Goal: Information Seeking & Learning: Find specific fact

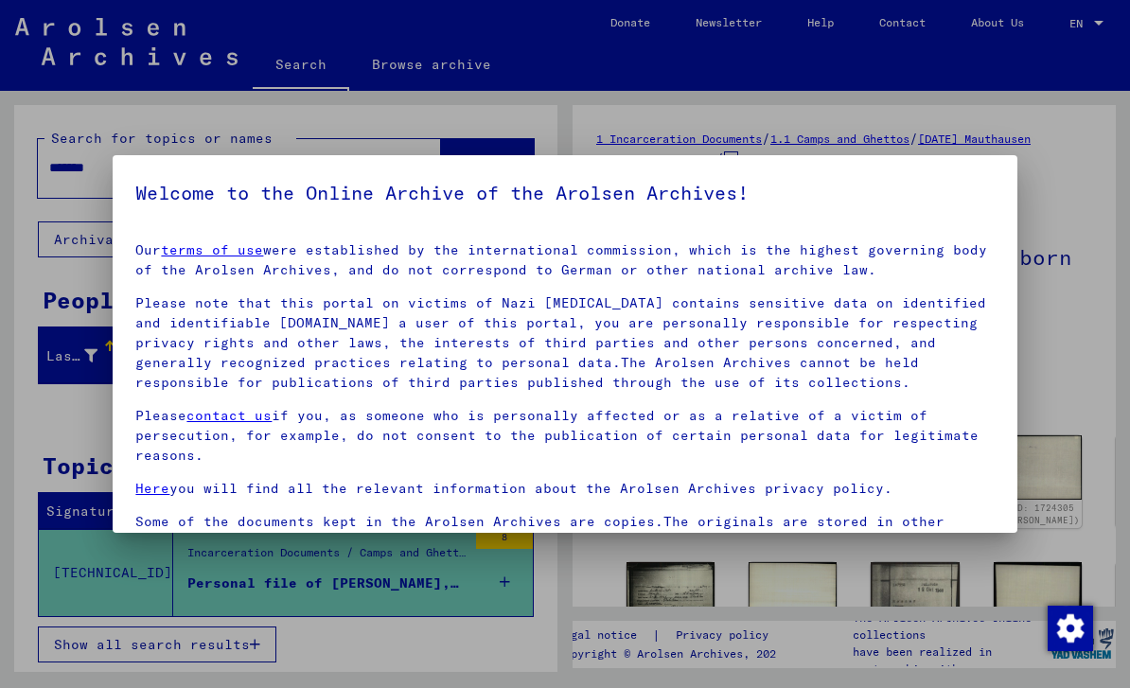
click at [1058, 234] on div at bounding box center [565, 344] width 1130 height 688
click at [895, 361] on p "Please note that this portal on victims of Nazi [MEDICAL_DATA] contains sensiti…" at bounding box center [564, 342] width 858 height 99
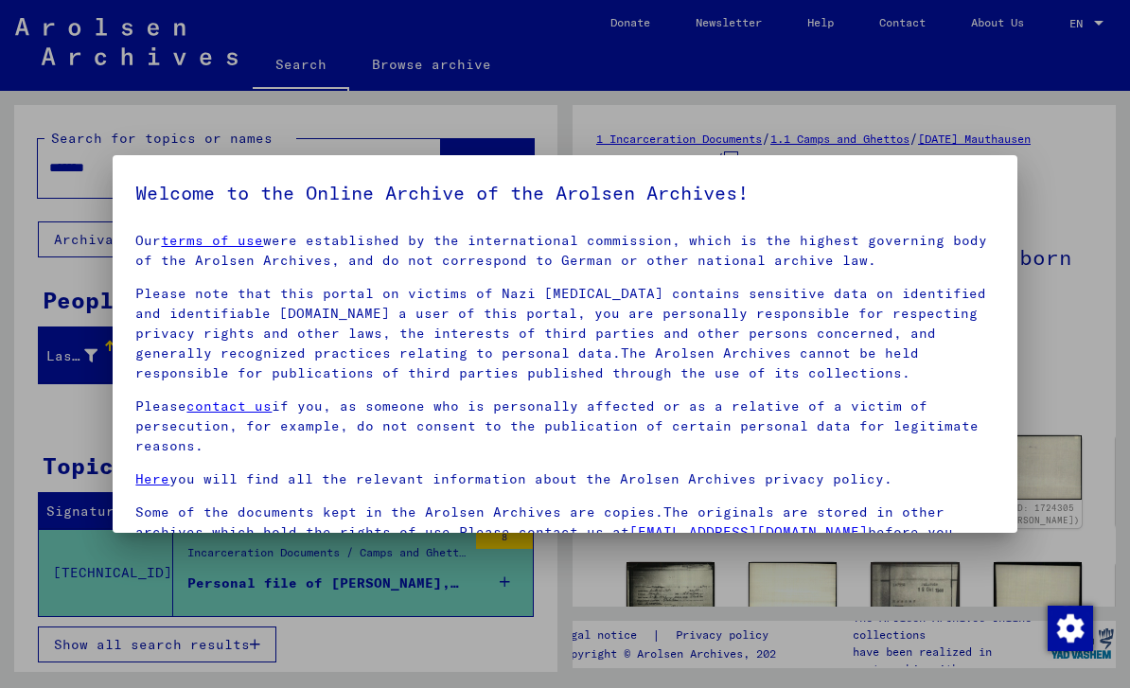
click at [1030, 161] on div at bounding box center [565, 344] width 1130 height 688
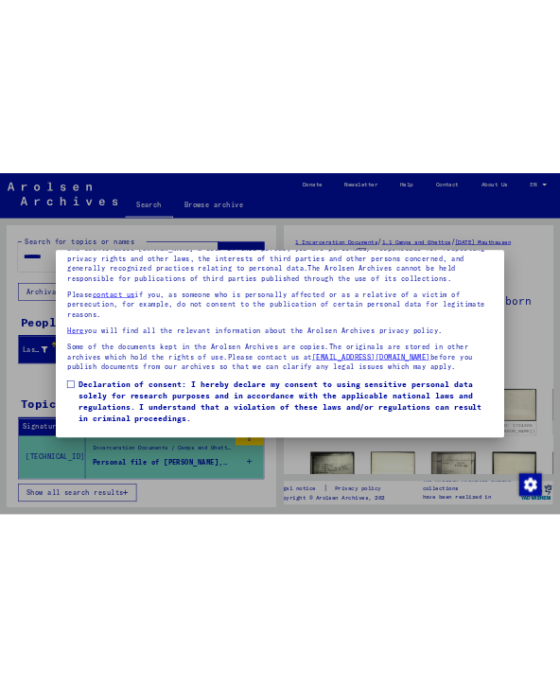
scroll to position [203, 0]
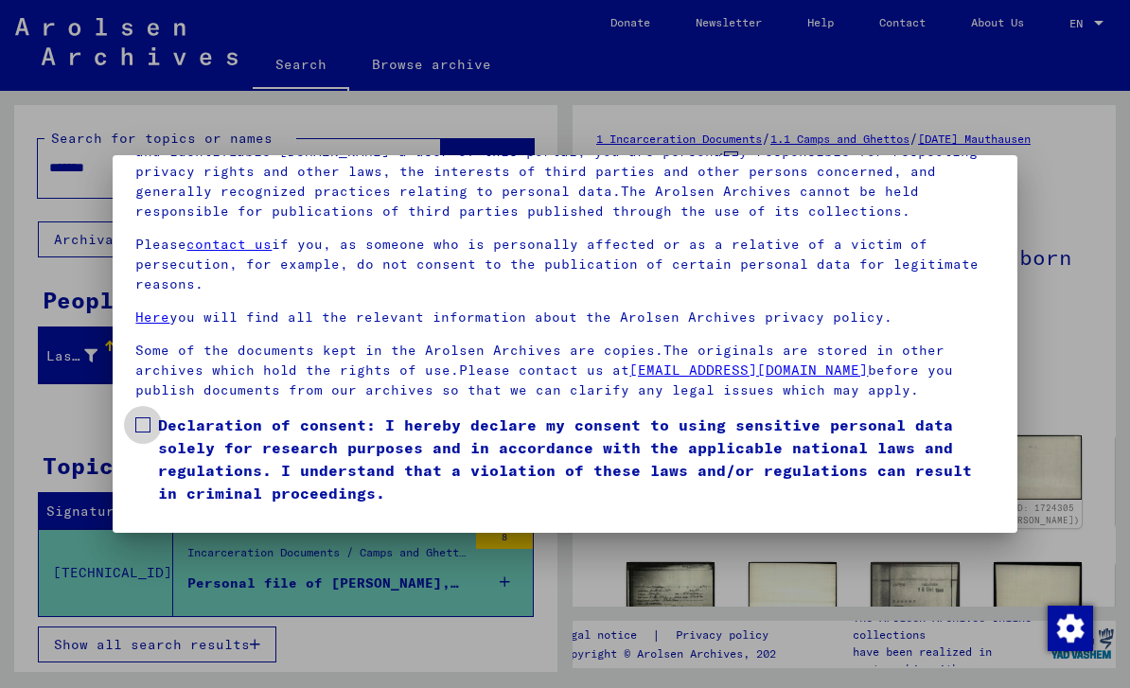
click at [150, 414] on label "Declaration of consent: I hereby declare my consent to using sensitive personal…" at bounding box center [564, 459] width 858 height 91
click at [196, 514] on button "I agree" at bounding box center [181, 532] width 92 height 36
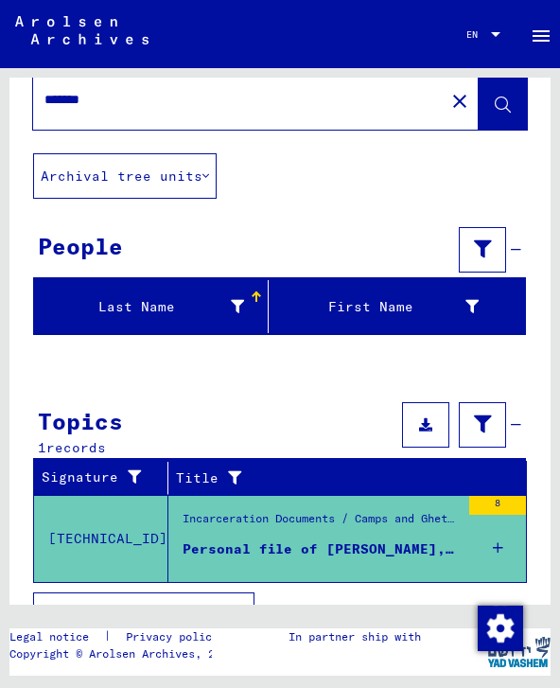
scroll to position [39, 0]
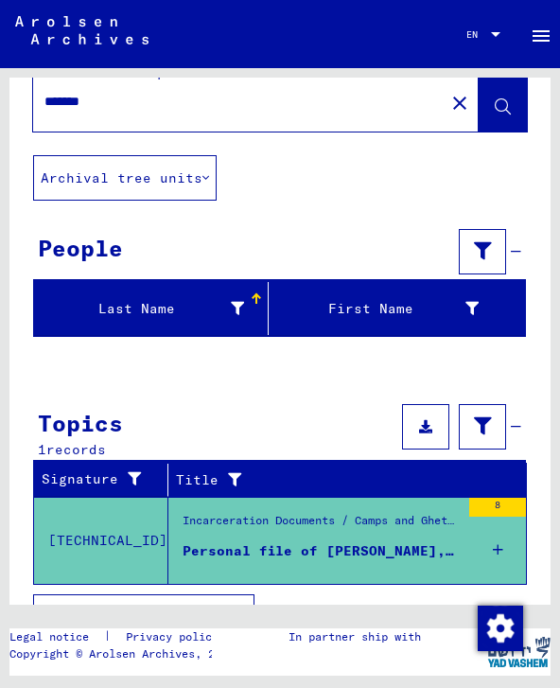
click at [98, 104] on input "*******" at bounding box center [238, 102] width 389 height 20
click at [473, 546] on div "8" at bounding box center [497, 540] width 57 height 85
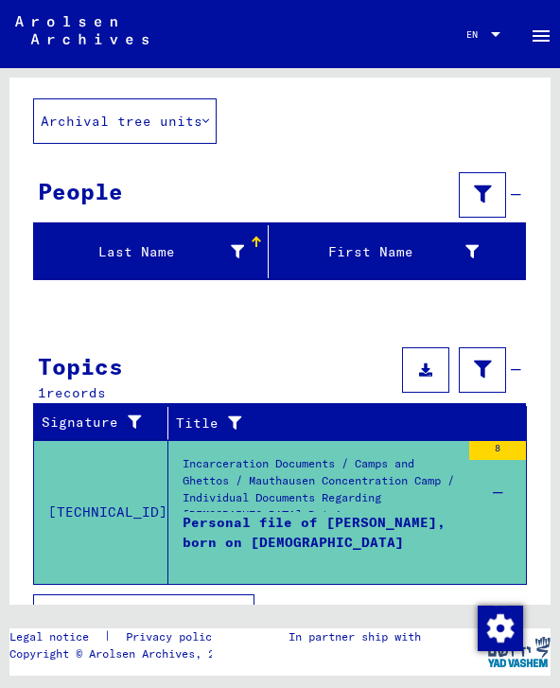
click at [503, 448] on div "8" at bounding box center [497, 450] width 57 height 19
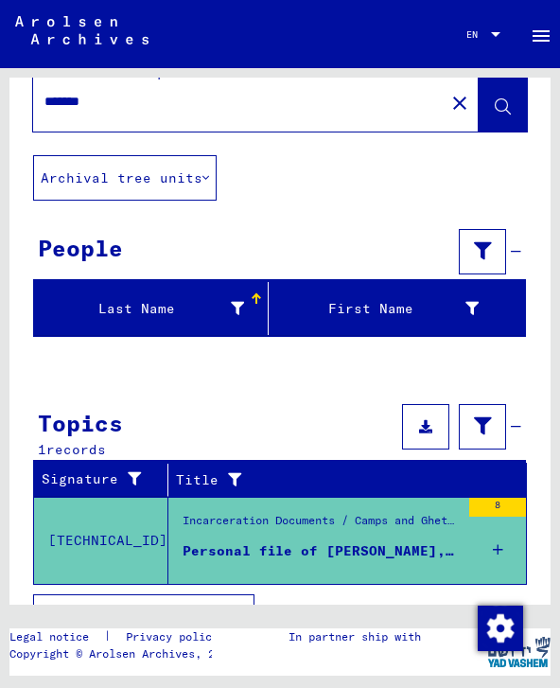
click at [375, 543] on div "Personal file of [PERSON_NAME], born on [DEMOGRAPHIC_DATA]" at bounding box center [321, 551] width 277 height 20
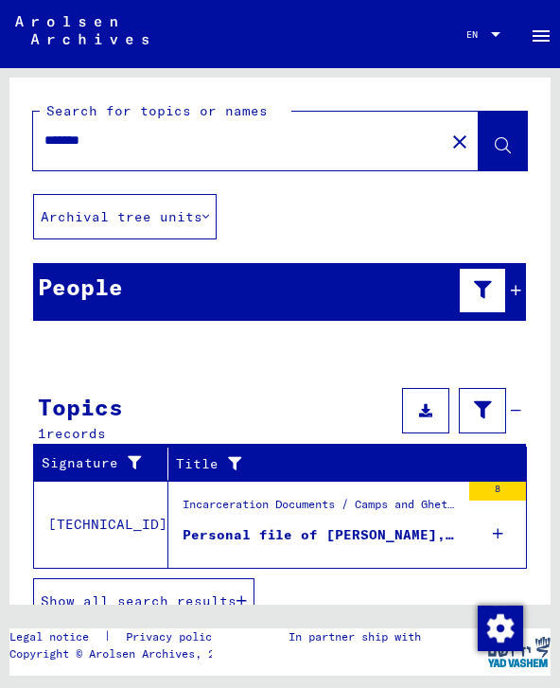
click at [459, 137] on mat-icon "close" at bounding box center [460, 142] width 23 height 23
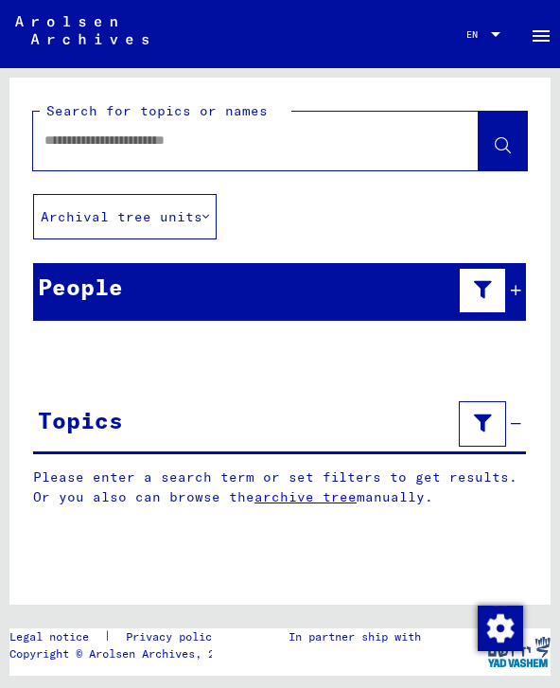
click at [308, 150] on input "text" at bounding box center [238, 141] width 389 height 20
type input "**********"
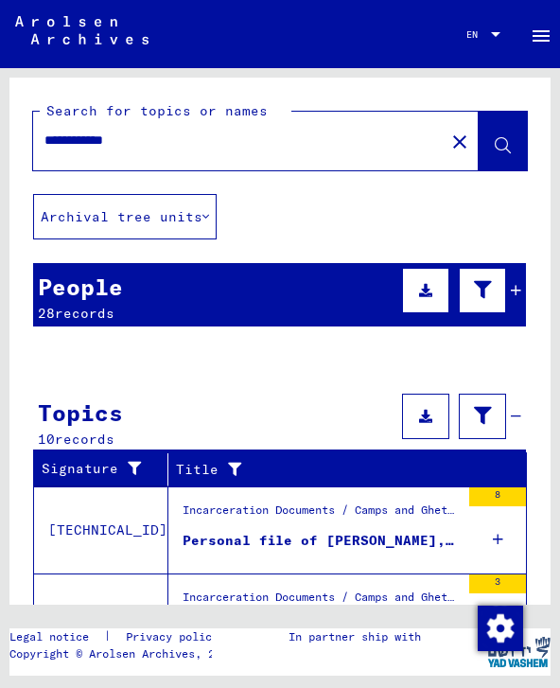
click at [349, 542] on div "Personal file of [PERSON_NAME], born on [DEMOGRAPHIC_DATA]" at bounding box center [321, 541] width 277 height 20
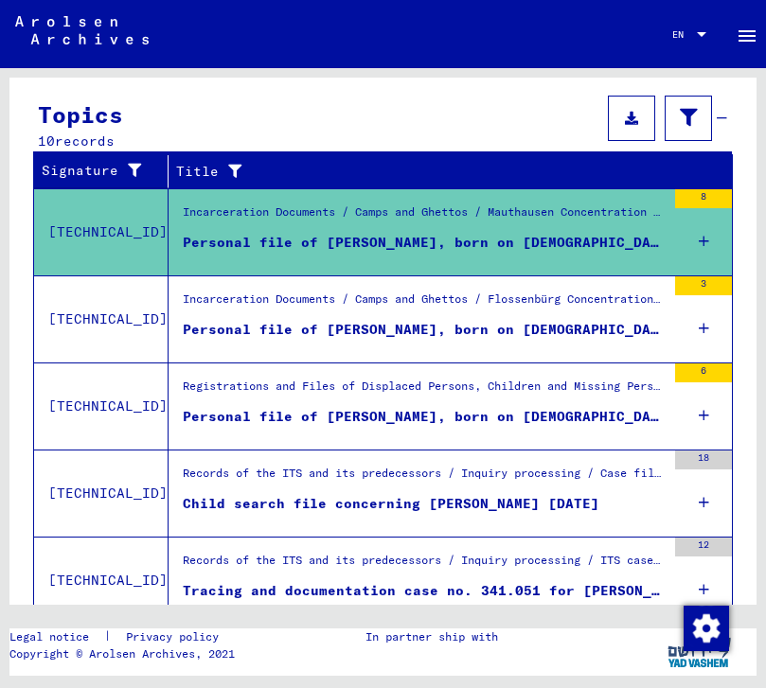
scroll to position [299, 0]
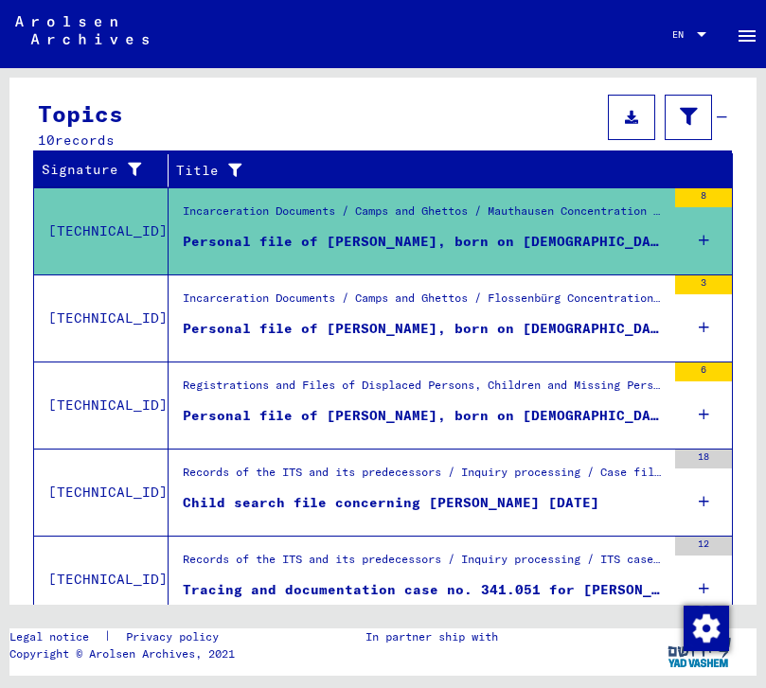
click at [704, 330] on div "Show all search results" at bounding box center [382, 351] width 698 height 64
click at [663, 326] on figure "Personal file of [PERSON_NAME], born on [DEMOGRAPHIC_DATA]" at bounding box center [424, 333] width 483 height 28
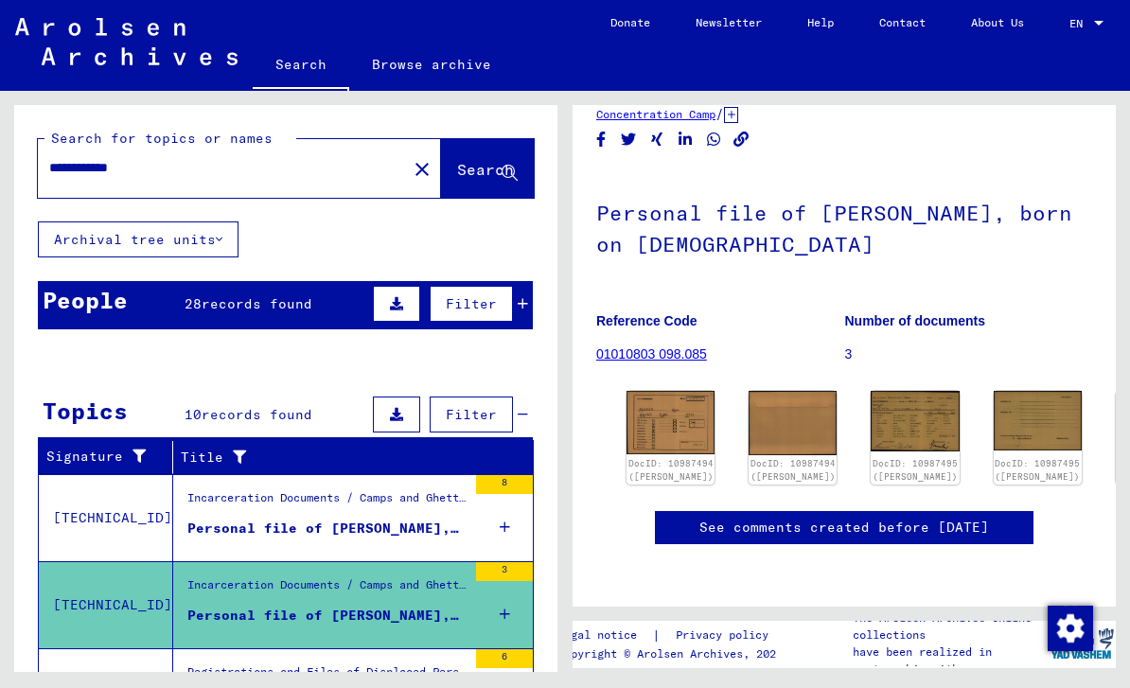
scroll to position [281, 0]
click at [656, 459] on link "DocID: 10987494 ([PERSON_NAME])" at bounding box center [671, 471] width 90 height 25
click at [660, 389] on img at bounding box center [671, 422] width 93 height 66
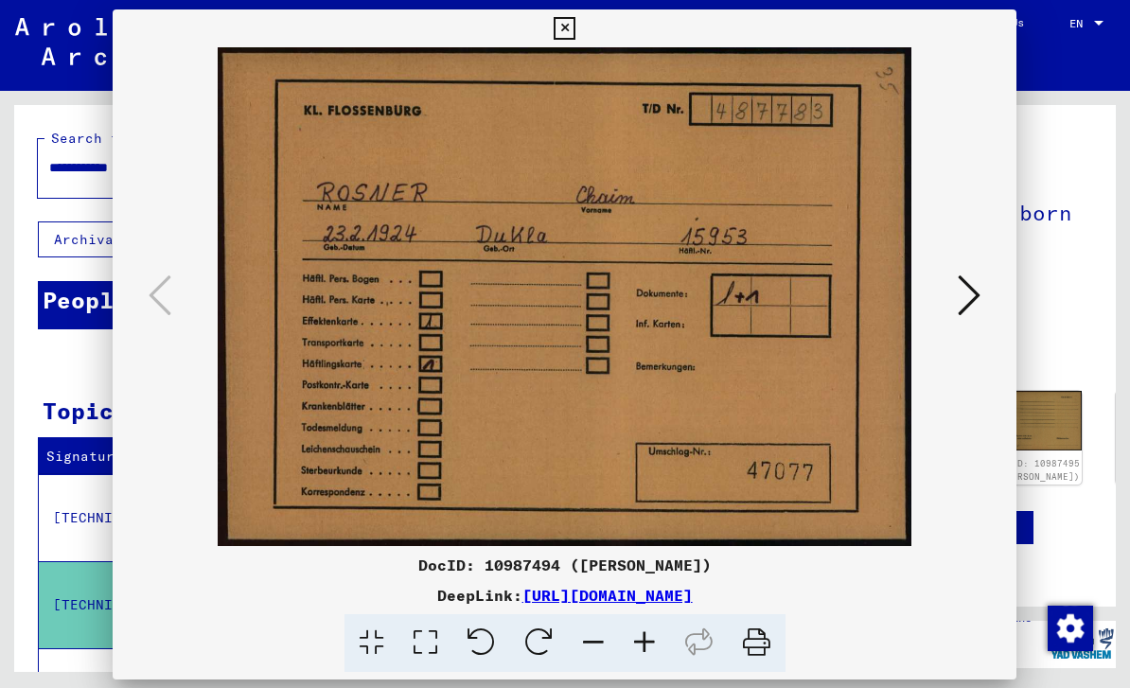
scroll to position [271, 0]
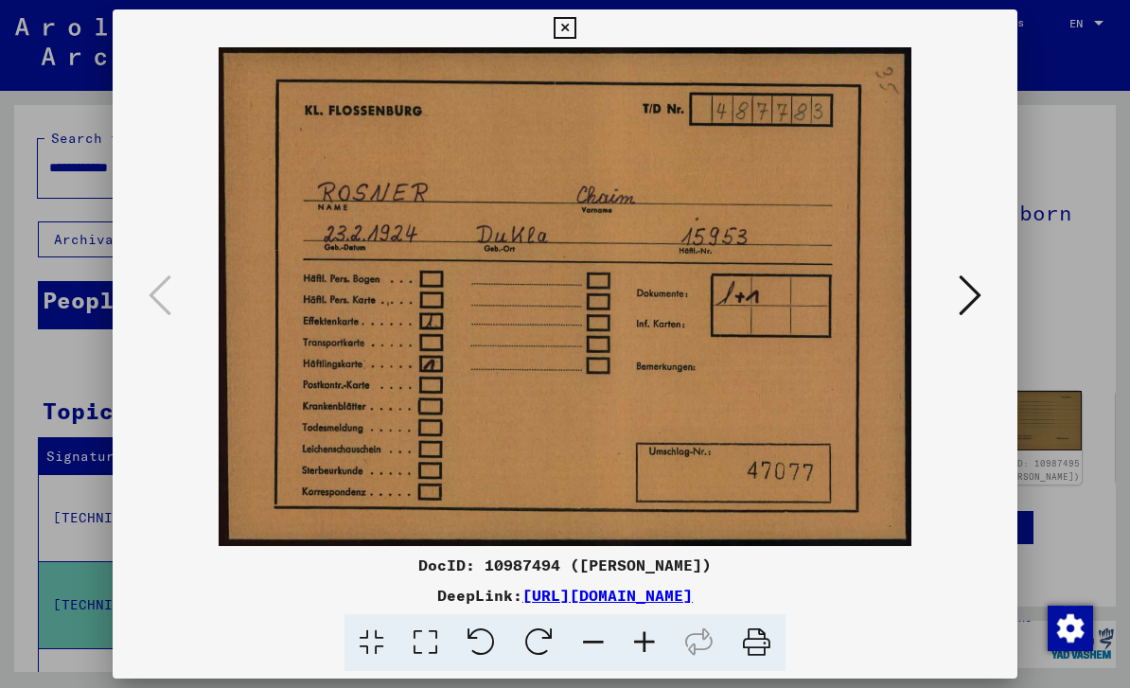
click at [575, 34] on icon at bounding box center [565, 28] width 22 height 23
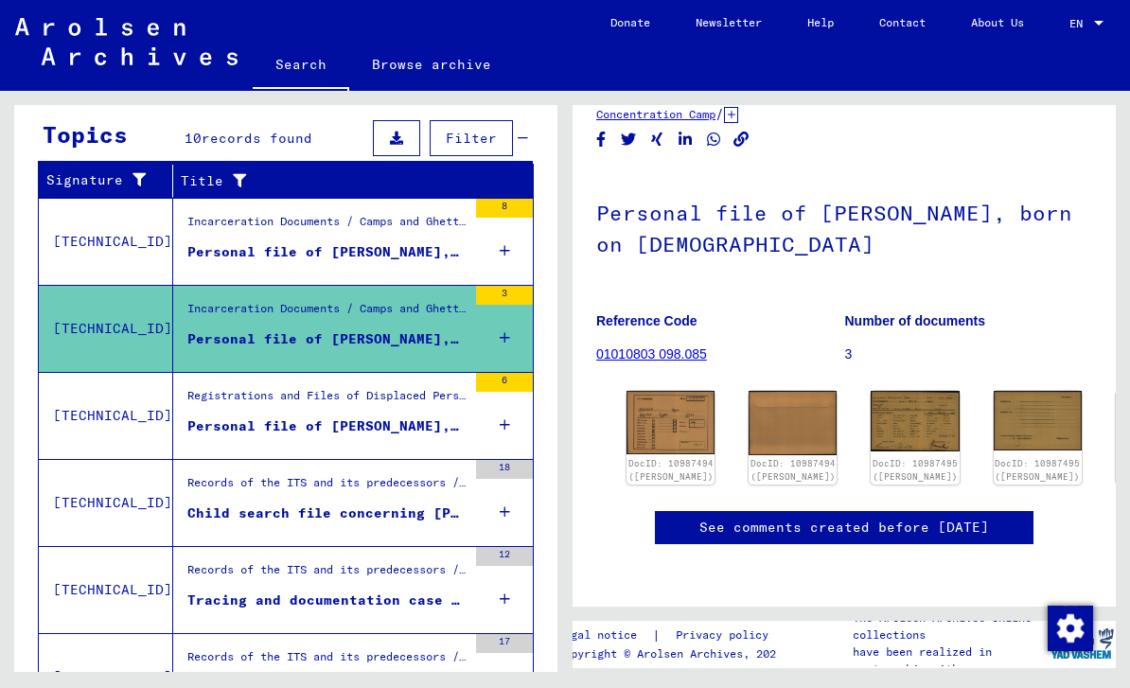
scroll to position [285, 0]
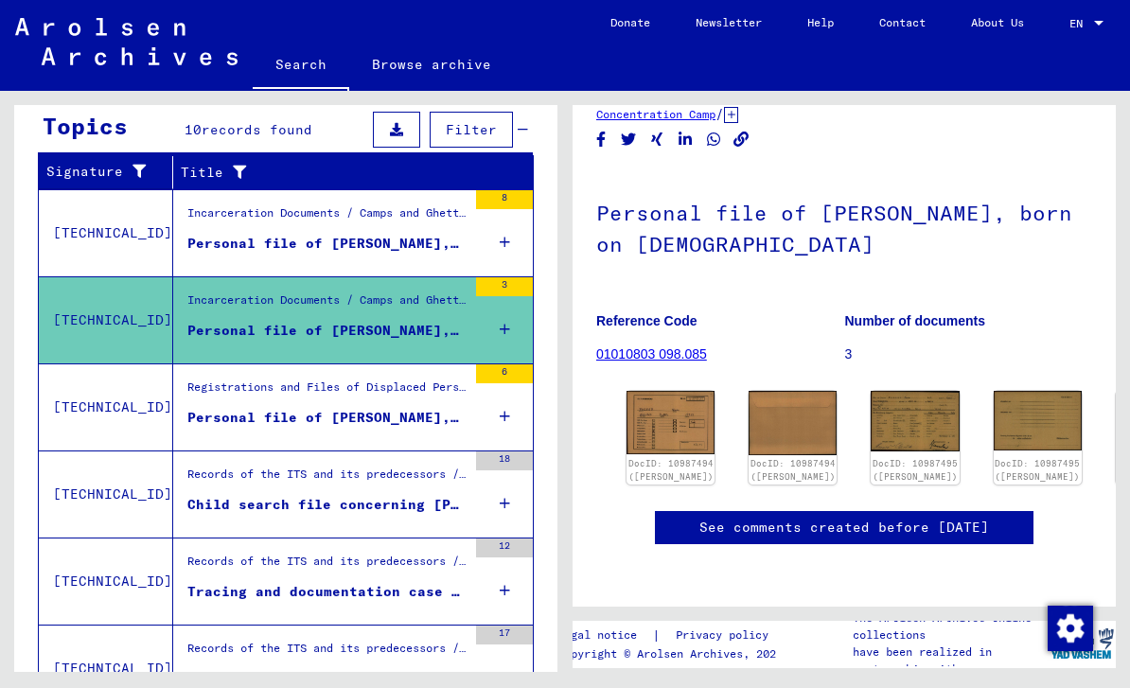
click at [501, 423] on icon at bounding box center [505, 416] width 10 height 66
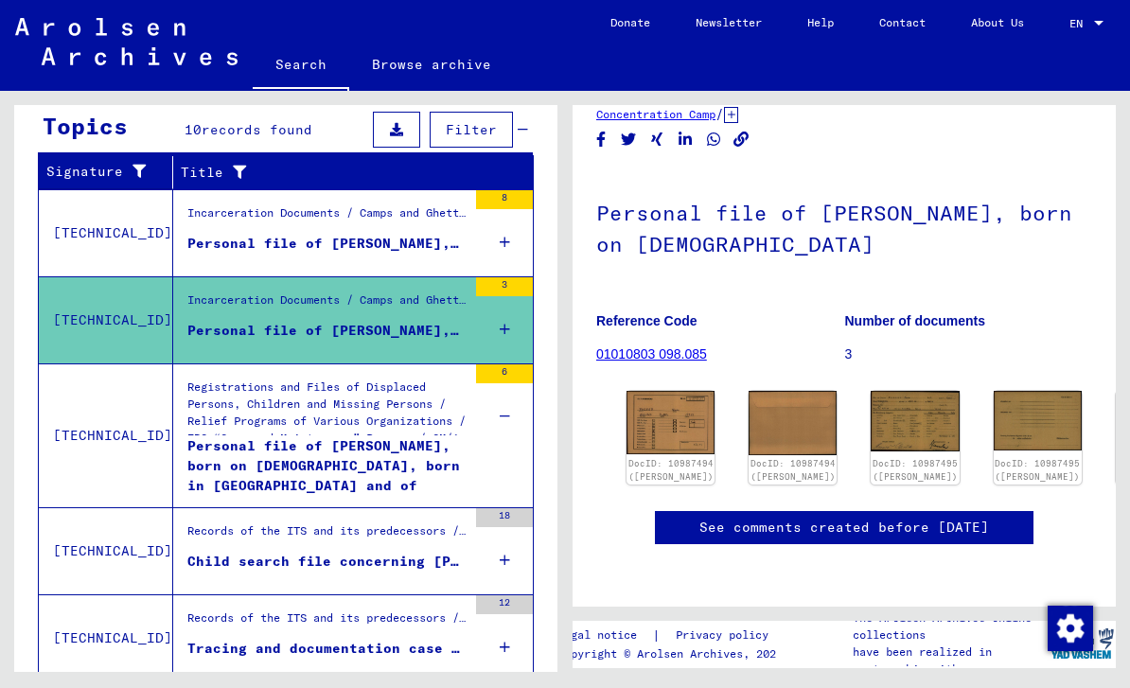
click at [378, 463] on div "Personal file of [PERSON_NAME], born on [DEMOGRAPHIC_DATA], born in [GEOGRAPHIC…" at bounding box center [326, 464] width 279 height 57
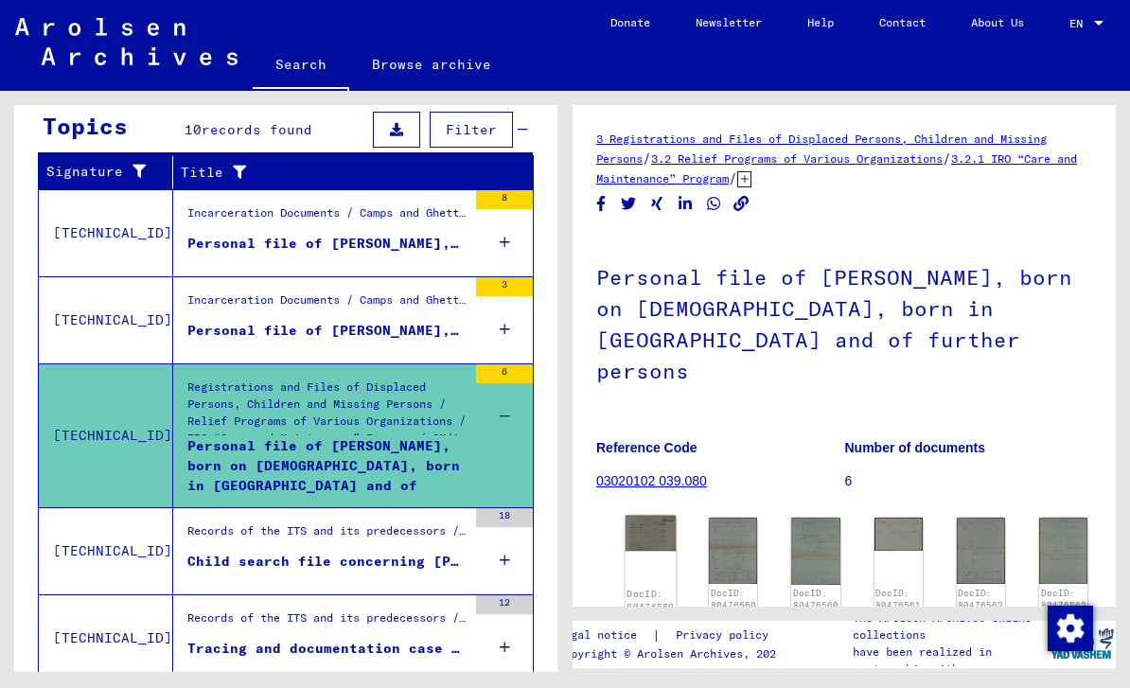
click at [650, 516] on img at bounding box center [651, 533] width 51 height 35
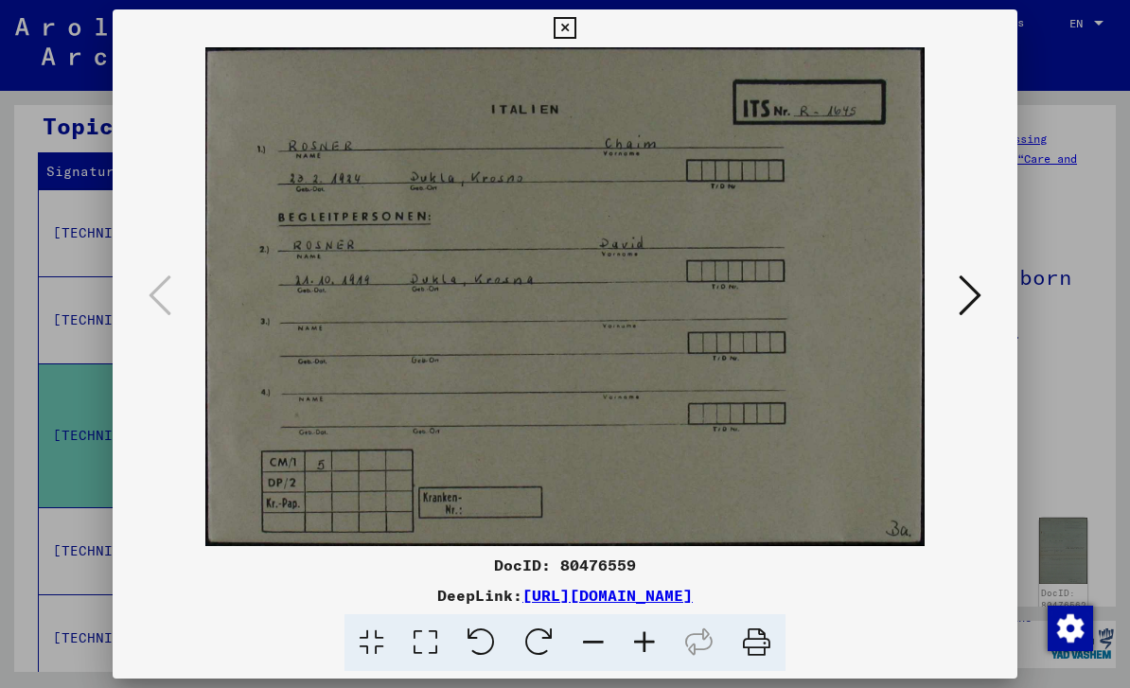
click at [973, 298] on icon at bounding box center [970, 295] width 23 height 45
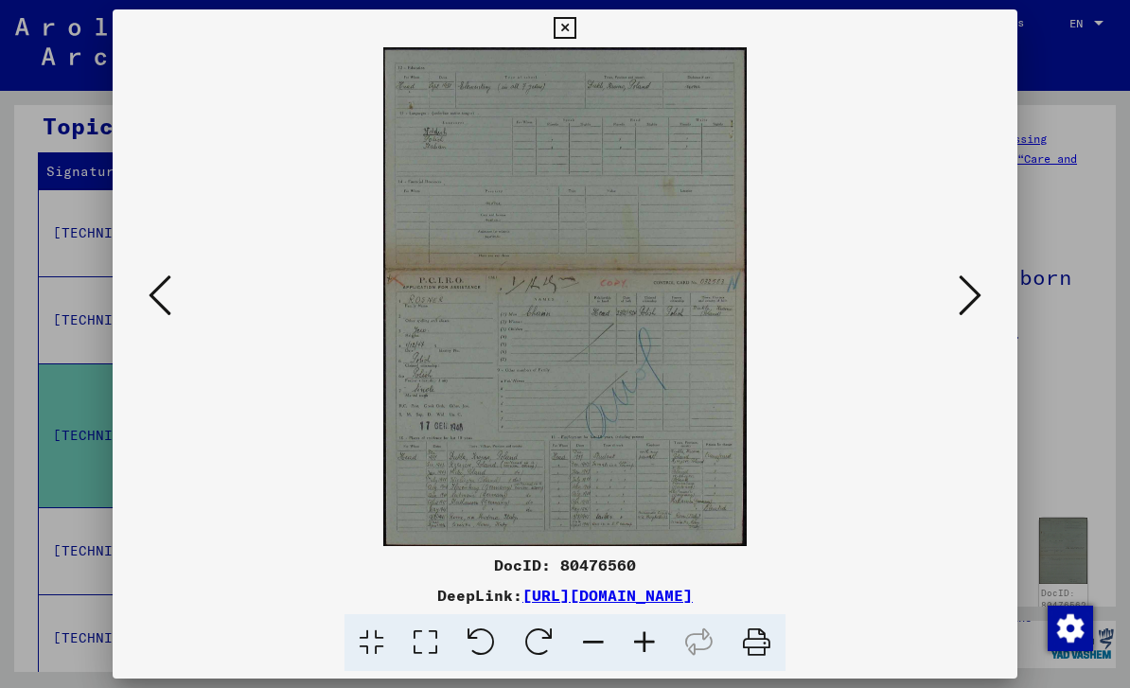
click at [575, 26] on icon at bounding box center [565, 28] width 22 height 23
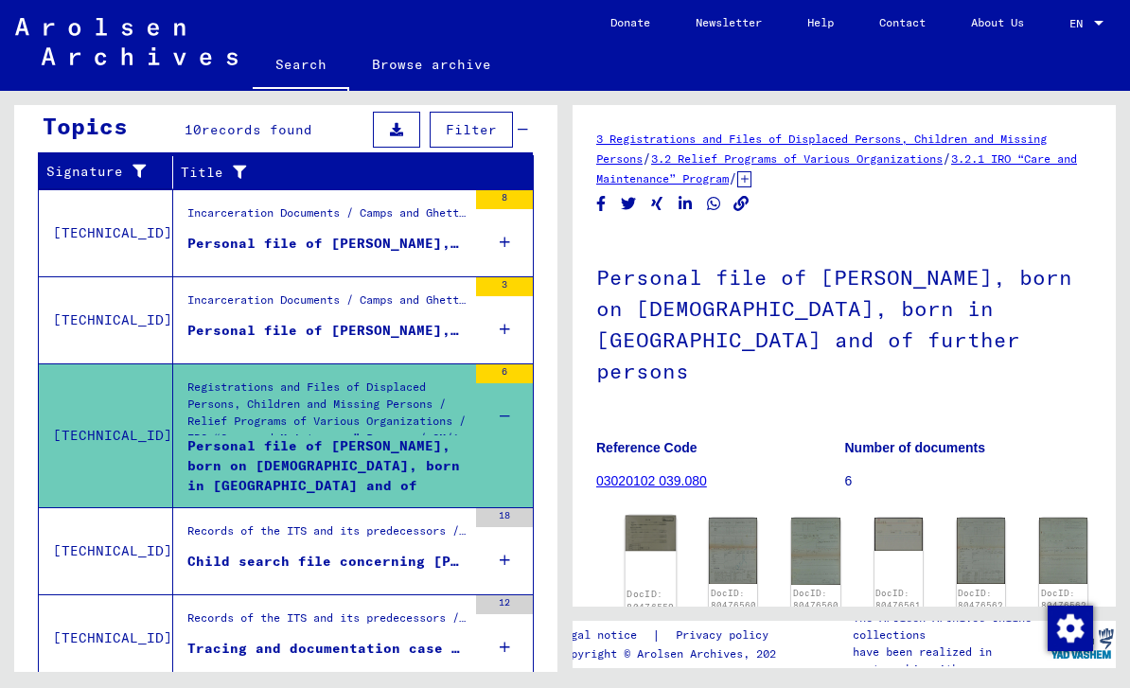
click at [649, 516] on img at bounding box center [651, 533] width 51 height 35
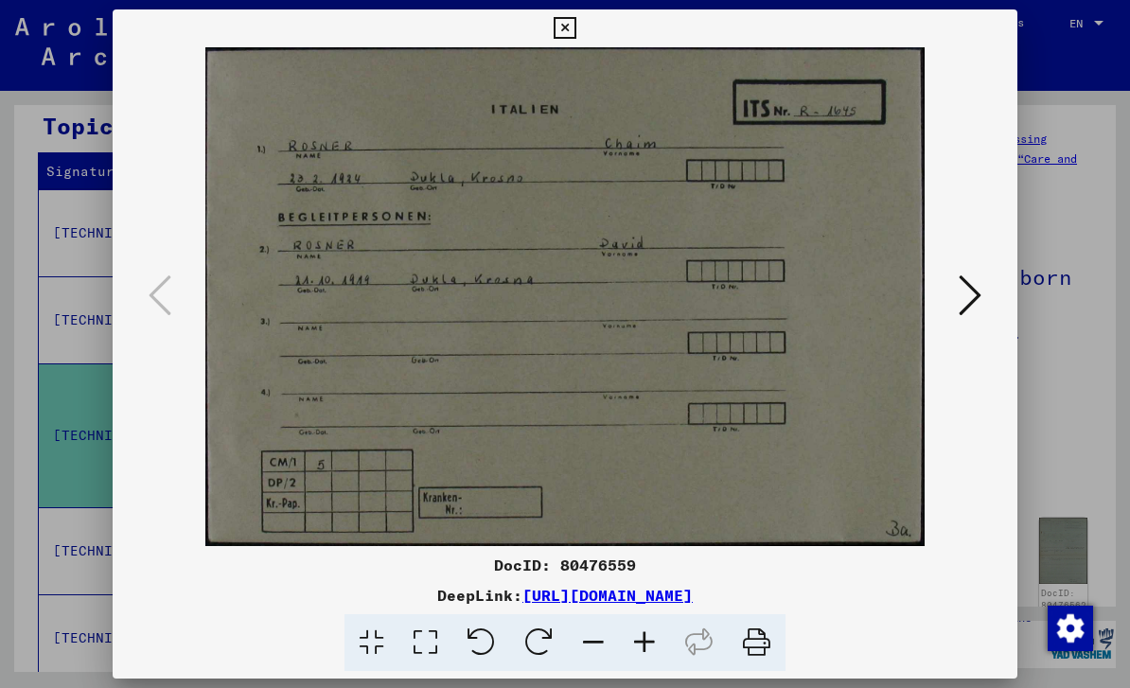
click at [955, 296] on button at bounding box center [970, 297] width 34 height 54
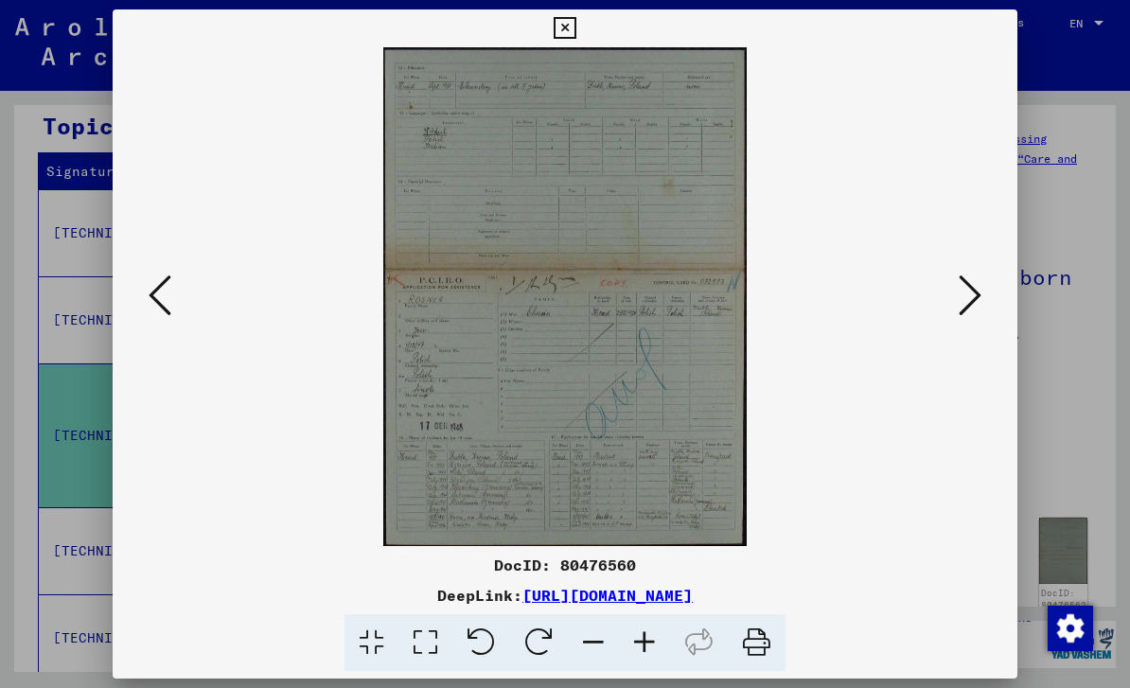
click at [182, 295] on img at bounding box center [564, 296] width 775 height 499
click at [152, 309] on icon at bounding box center [160, 295] width 23 height 45
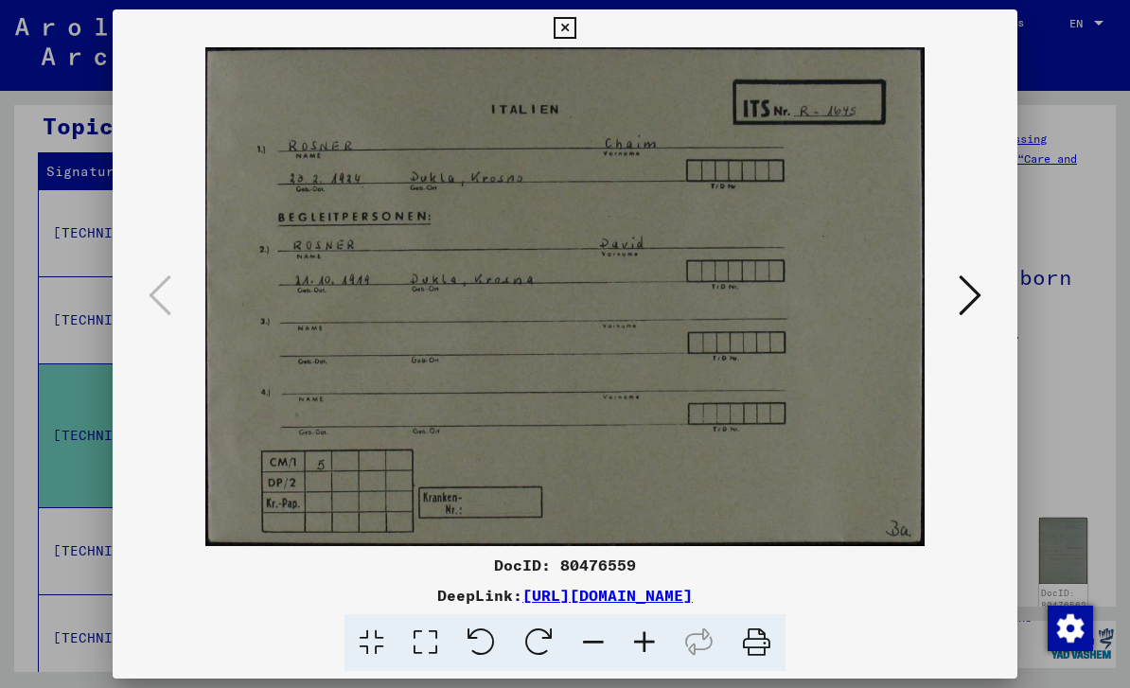
click at [976, 296] on icon at bounding box center [970, 295] width 23 height 45
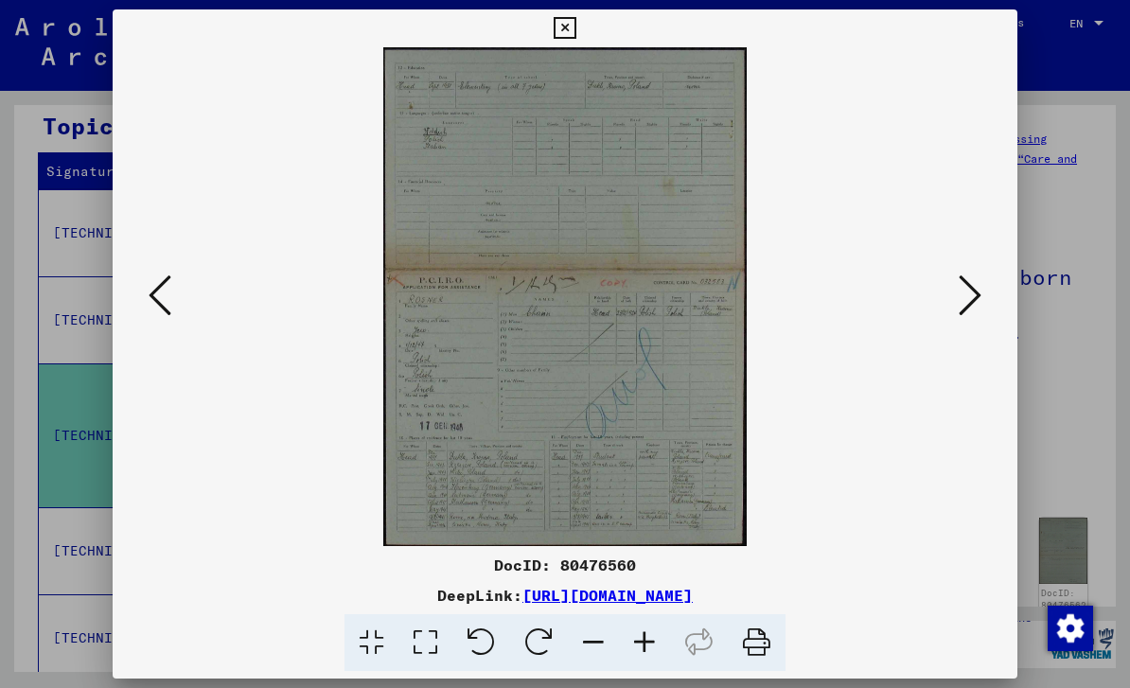
click at [984, 284] on button at bounding box center [970, 297] width 34 height 54
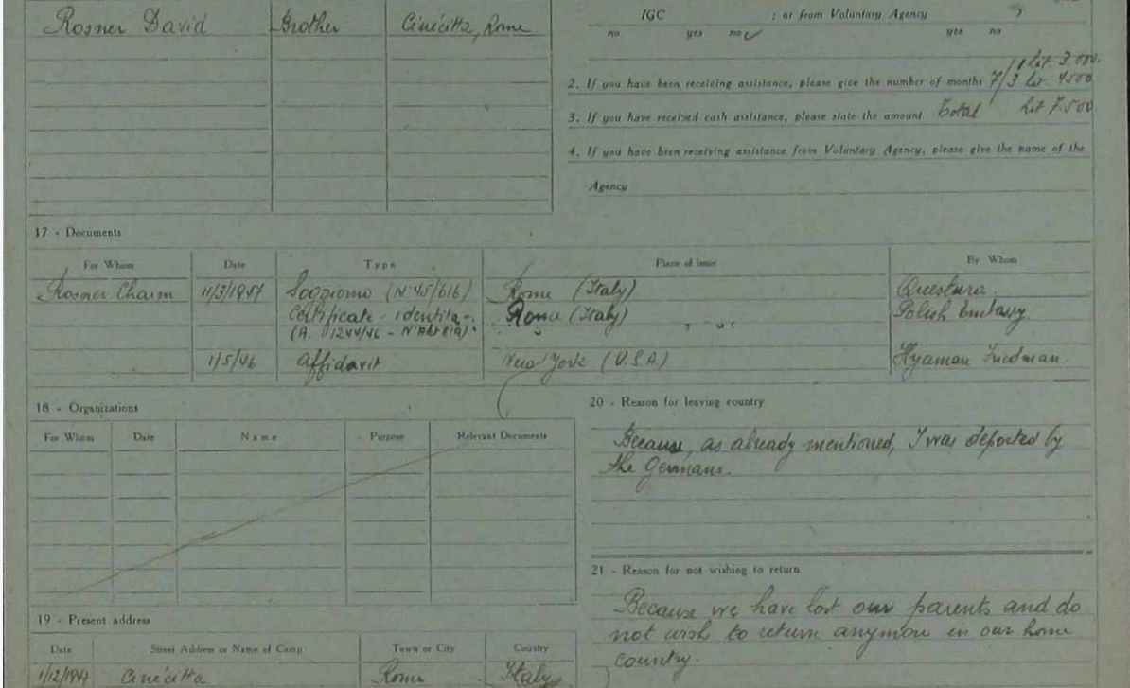
click at [227, 211] on img at bounding box center [564, 296] width 775 height 499
